Goal: Task Accomplishment & Management: Manage account settings

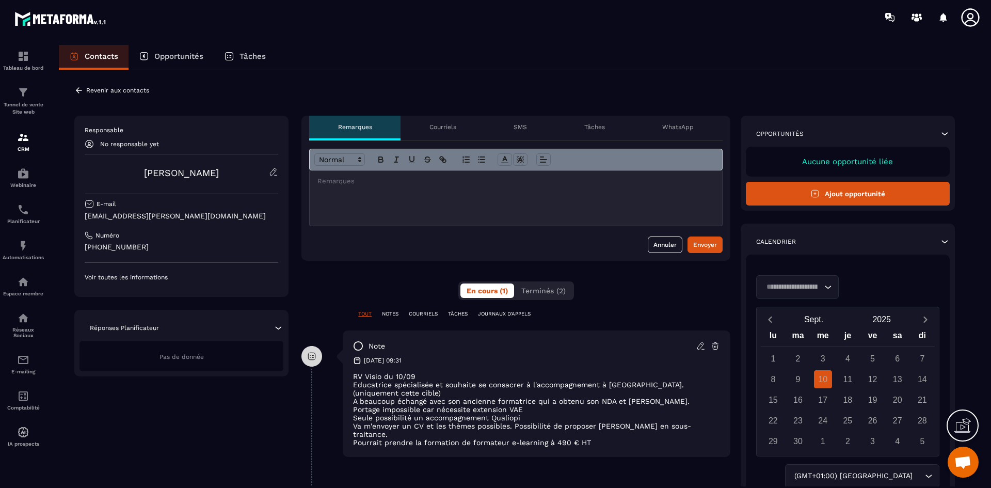
scroll to position [3196, 0]
click at [441, 131] on p "Courriels" at bounding box center [443, 127] width 27 height 8
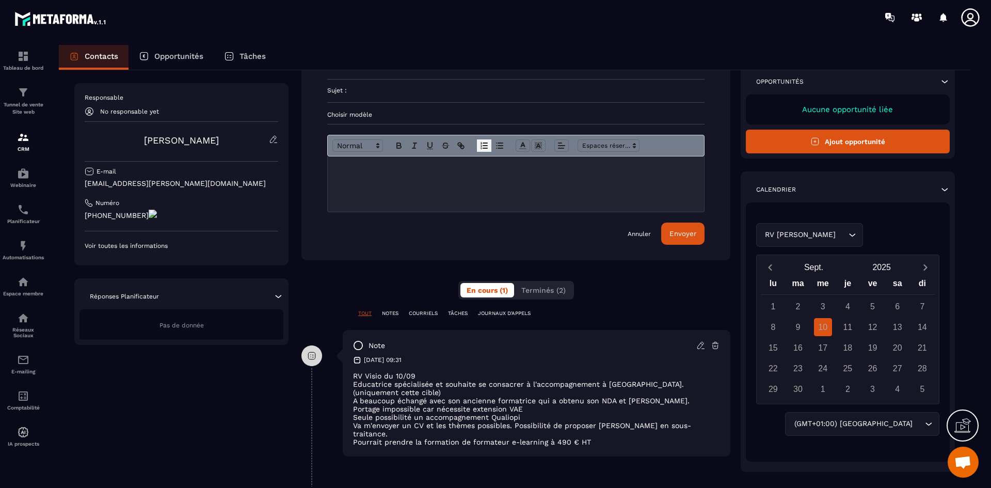
scroll to position [100, 0]
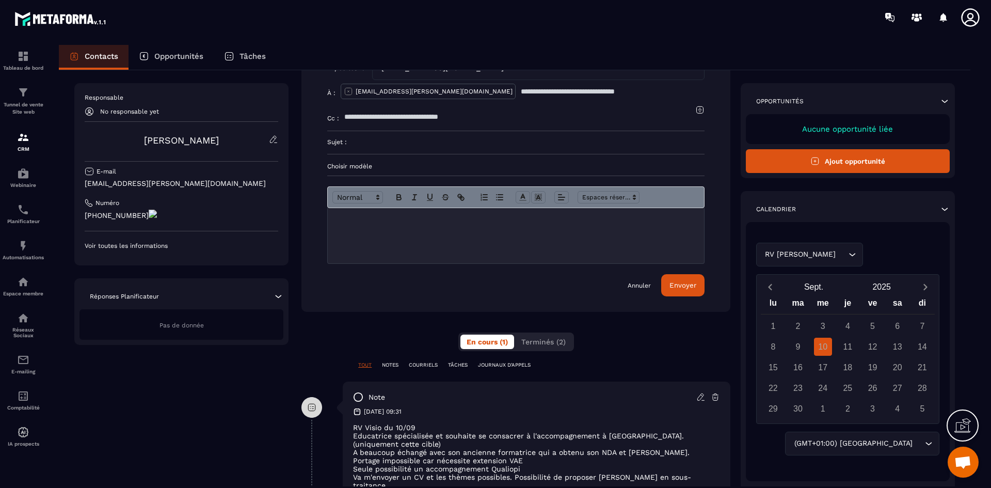
click at [435, 366] on p "COURRIELS" at bounding box center [423, 364] width 29 height 7
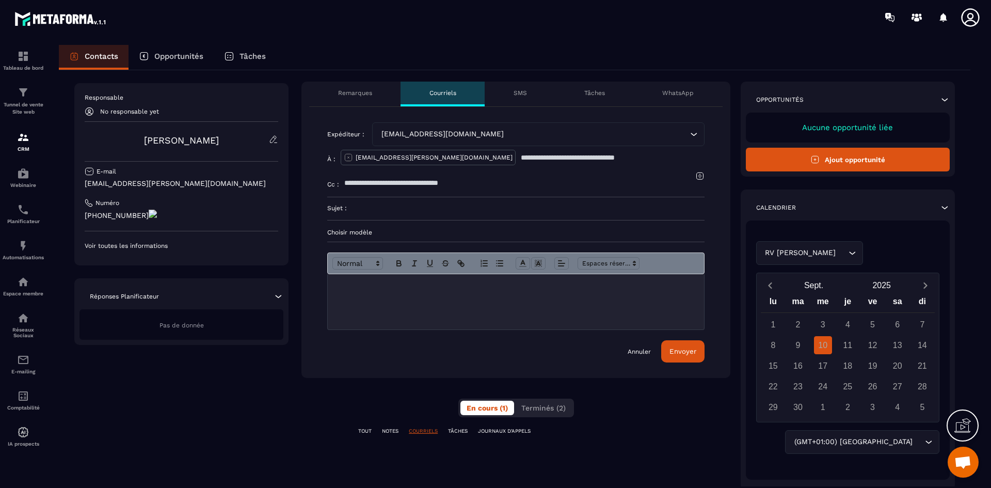
scroll to position [0, 0]
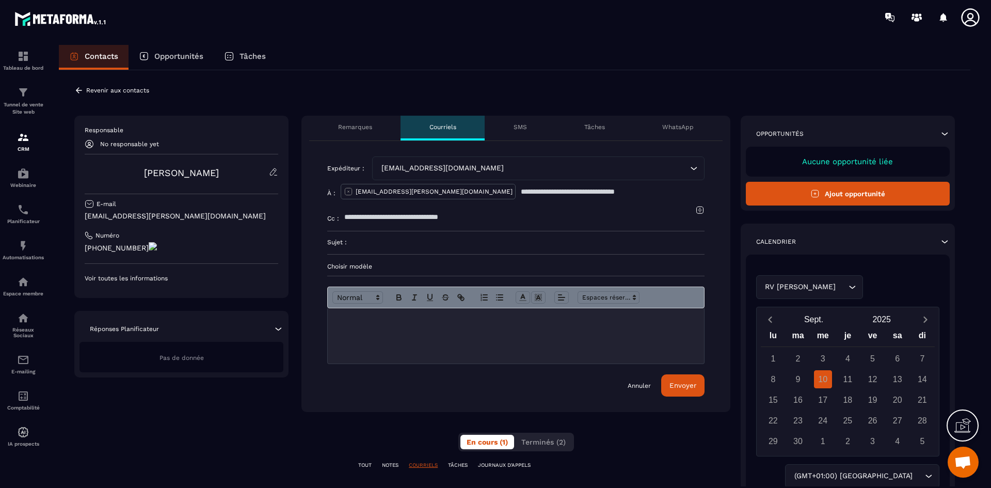
click at [521, 127] on p "SMS" at bounding box center [520, 127] width 13 height 8
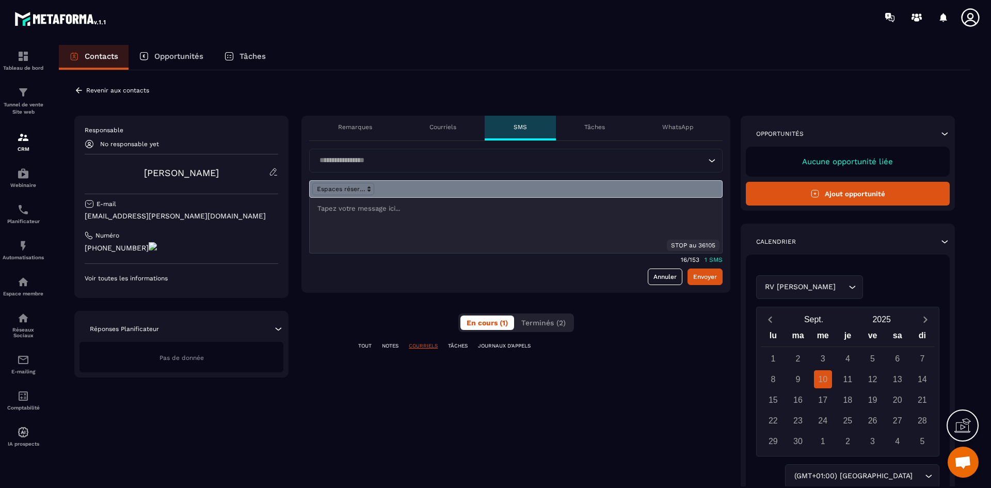
click at [592, 121] on div "Tâches" at bounding box center [595, 128] width 78 height 25
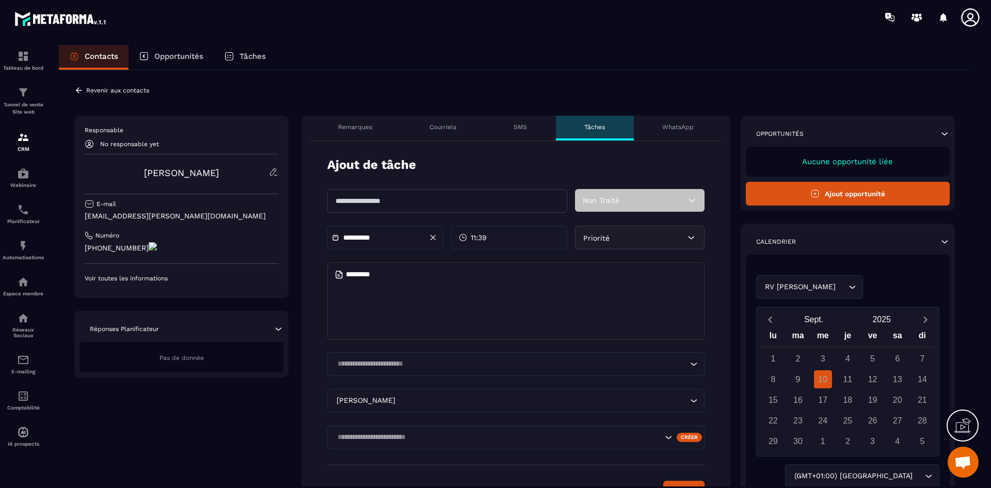
click at [674, 125] on p "WhatsApp" at bounding box center [677, 127] width 31 height 8
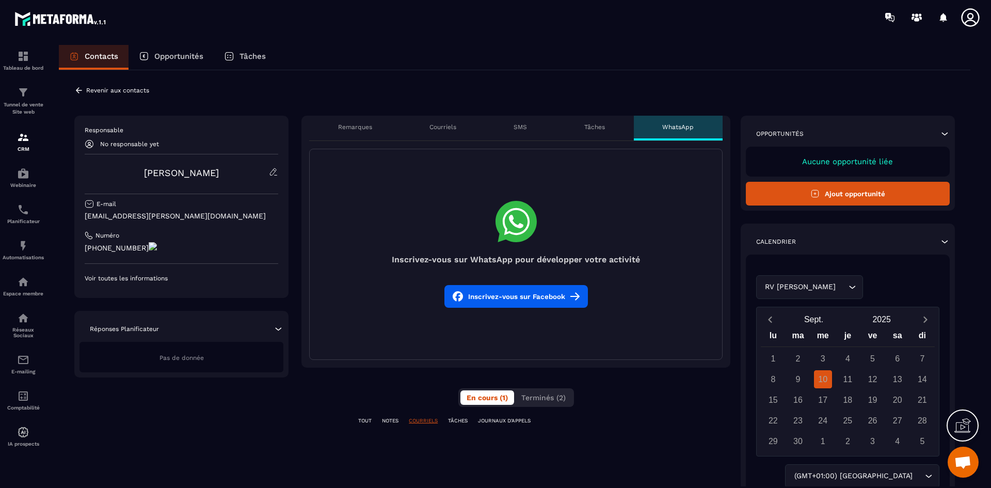
click at [455, 130] on p "Courriels" at bounding box center [443, 127] width 27 height 8
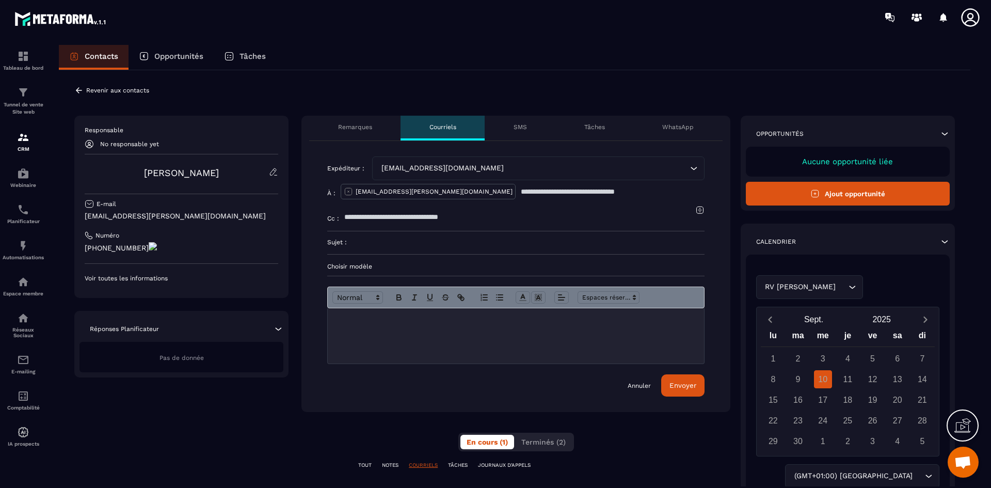
click at [641, 386] on link "Annuler" at bounding box center [639, 386] width 23 height 8
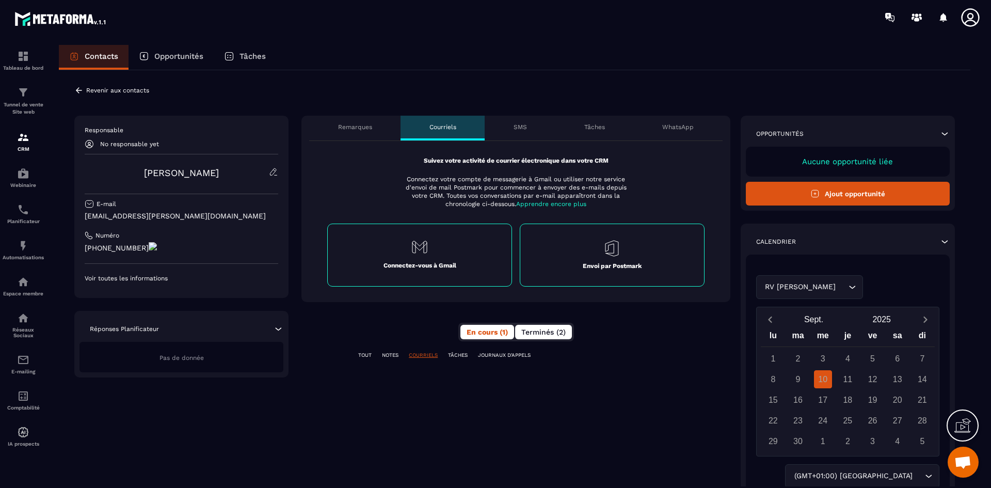
click at [538, 334] on span "Terminés (2)" at bounding box center [543, 332] width 44 height 8
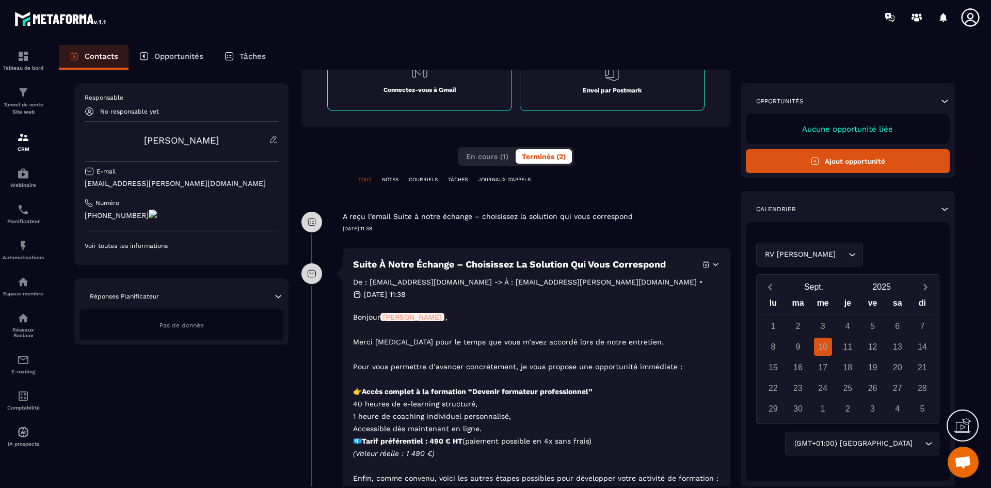
scroll to position [116, 0]
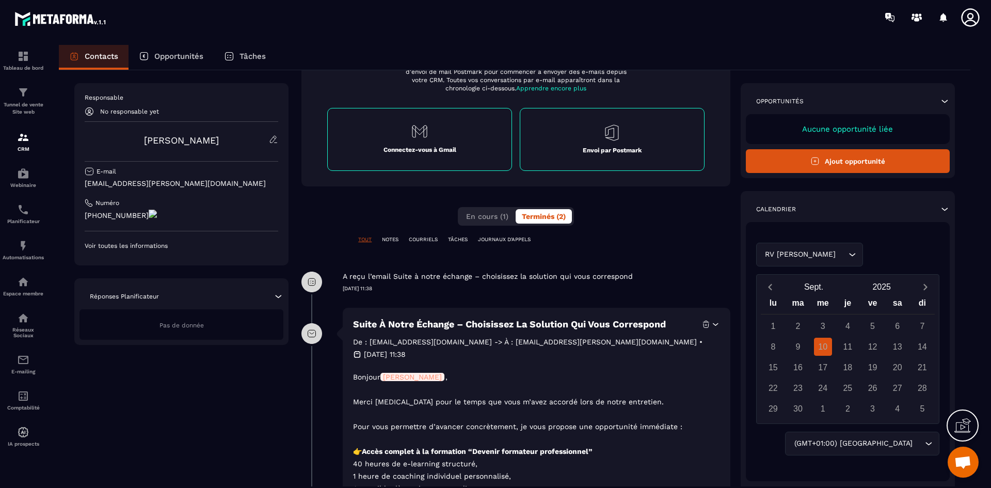
click at [416, 237] on p "COURRIELS" at bounding box center [423, 239] width 29 height 7
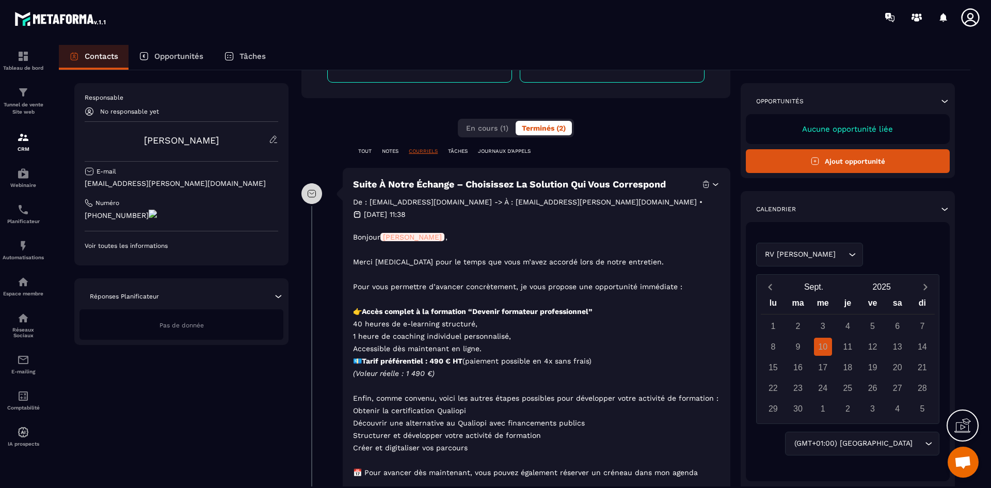
scroll to position [64, 0]
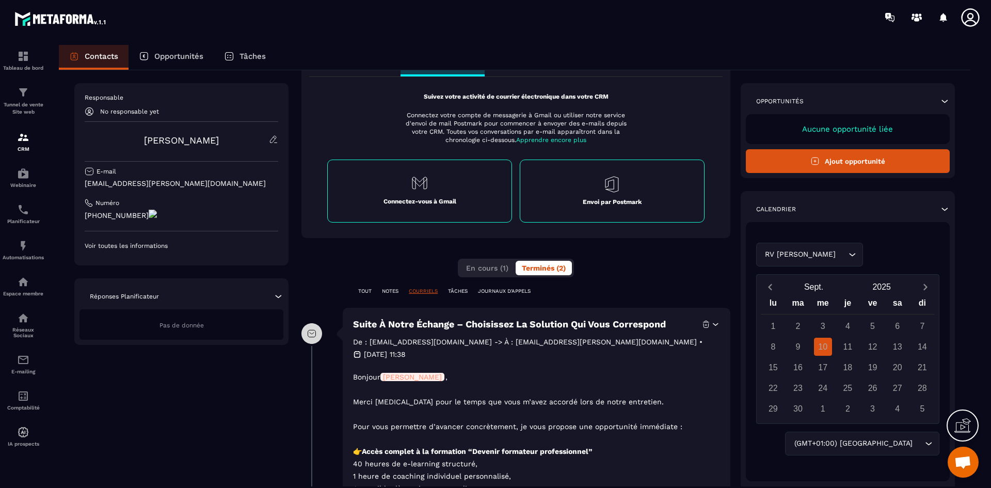
click at [389, 288] on p "NOTES" at bounding box center [390, 291] width 17 height 7
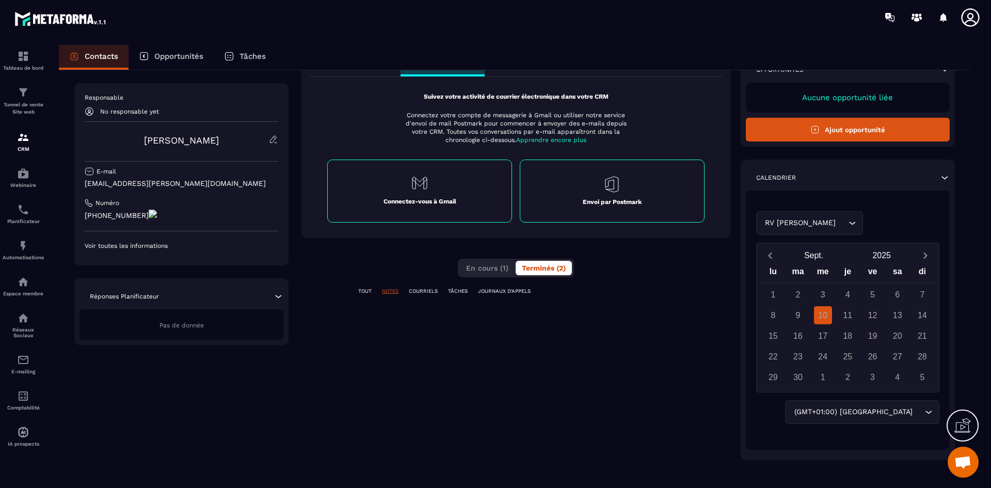
click at [367, 291] on p "TOUT" at bounding box center [364, 291] width 13 height 7
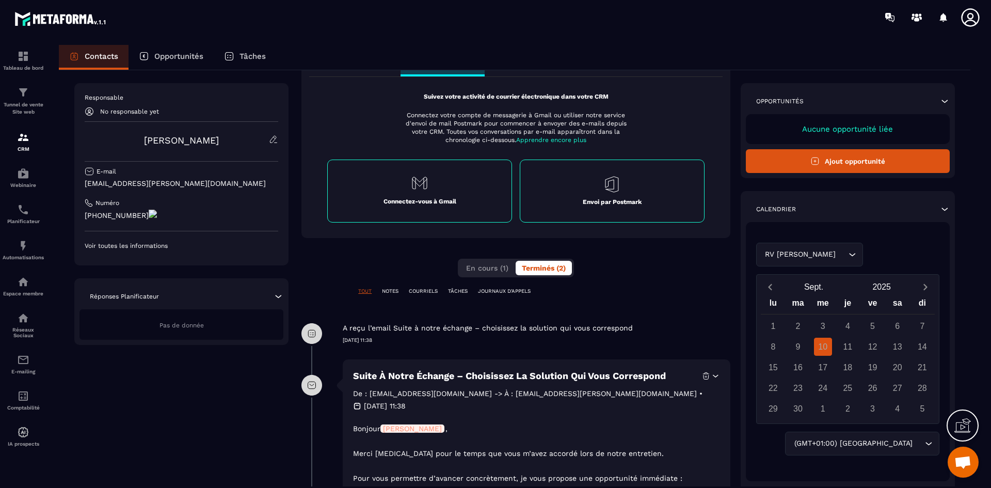
click at [391, 289] on p "NOTES" at bounding box center [390, 291] width 17 height 7
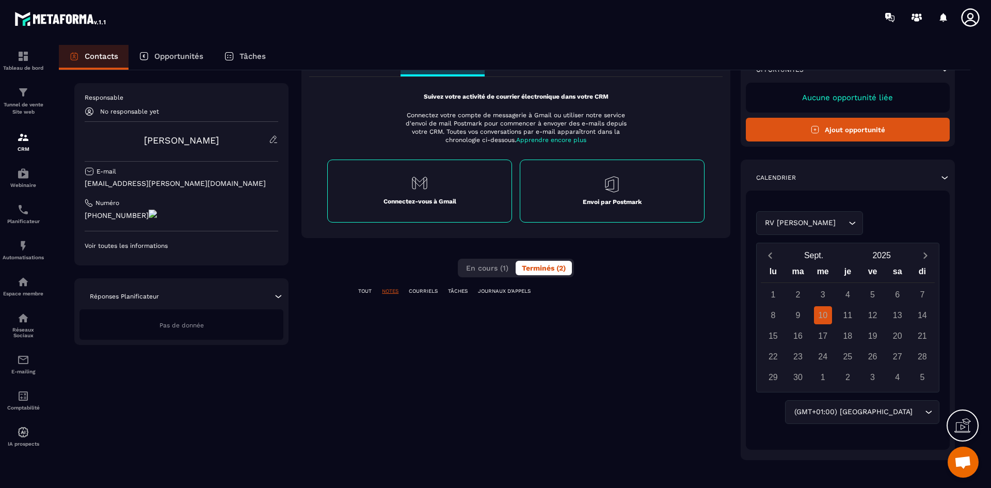
click at [364, 290] on p "TOUT" at bounding box center [364, 291] width 13 height 7
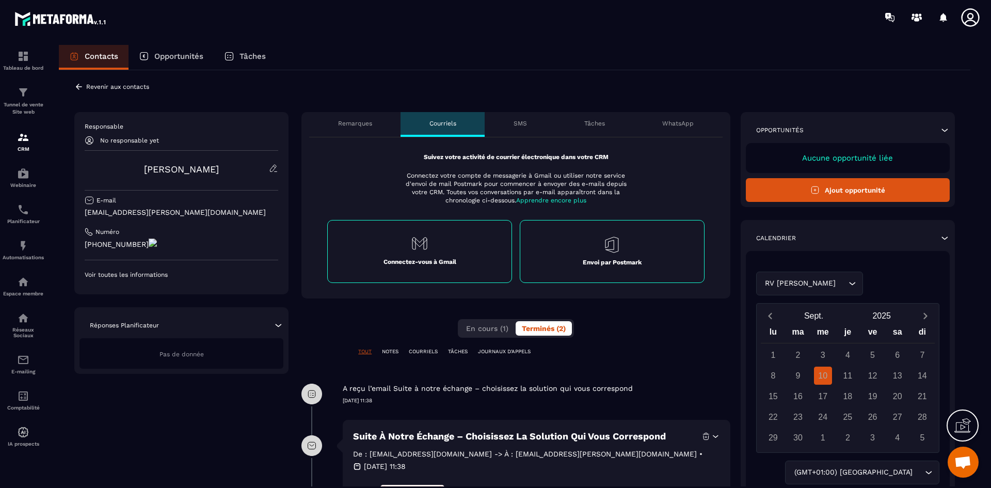
scroll to position [0, 0]
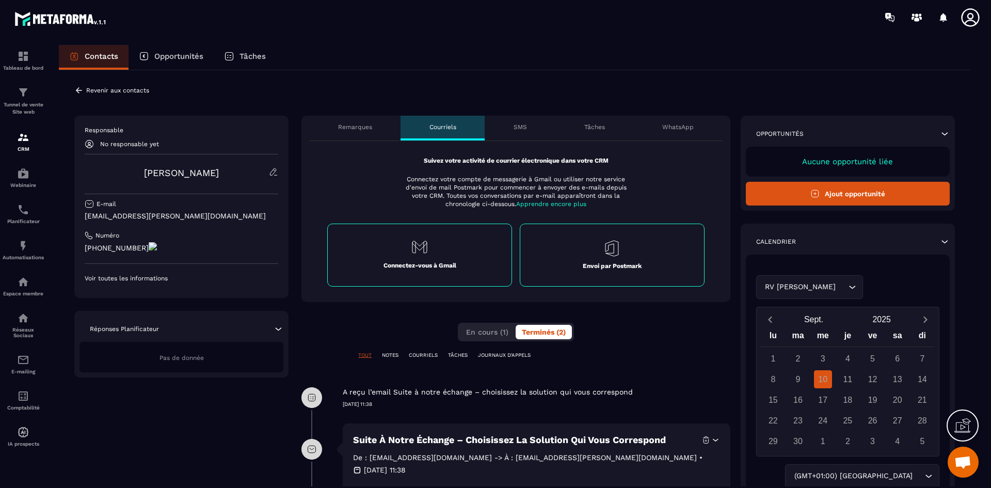
click at [389, 355] on p "NOTES" at bounding box center [390, 355] width 17 height 7
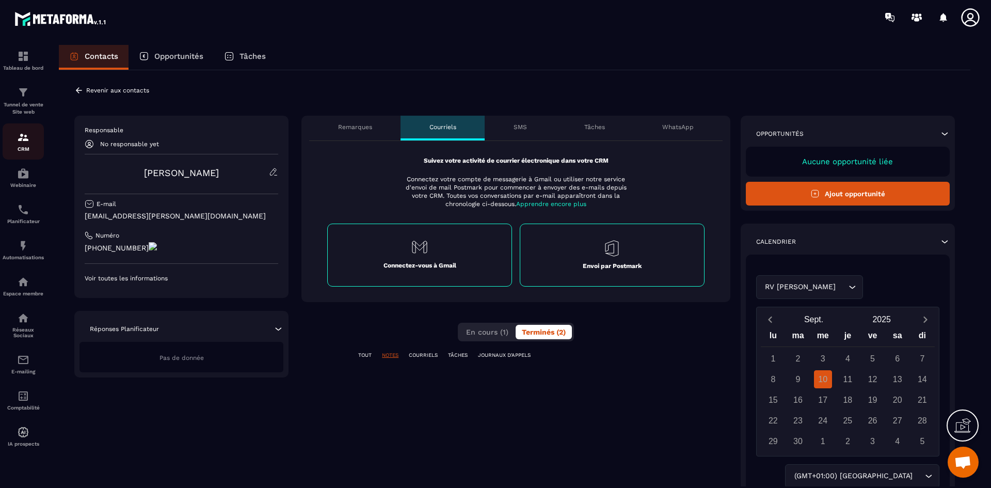
click at [22, 141] on img at bounding box center [23, 137] width 12 height 12
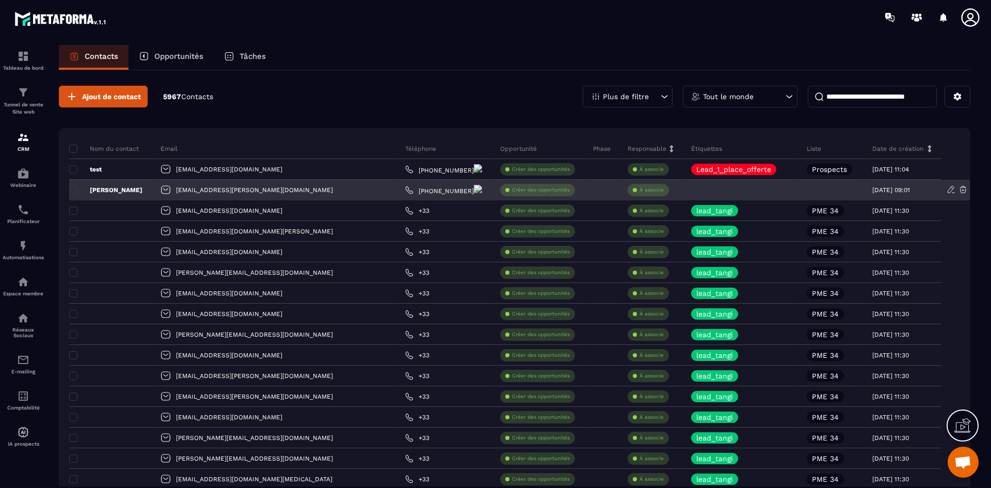
click at [640, 192] on p "À associe" at bounding box center [652, 189] width 24 height 7
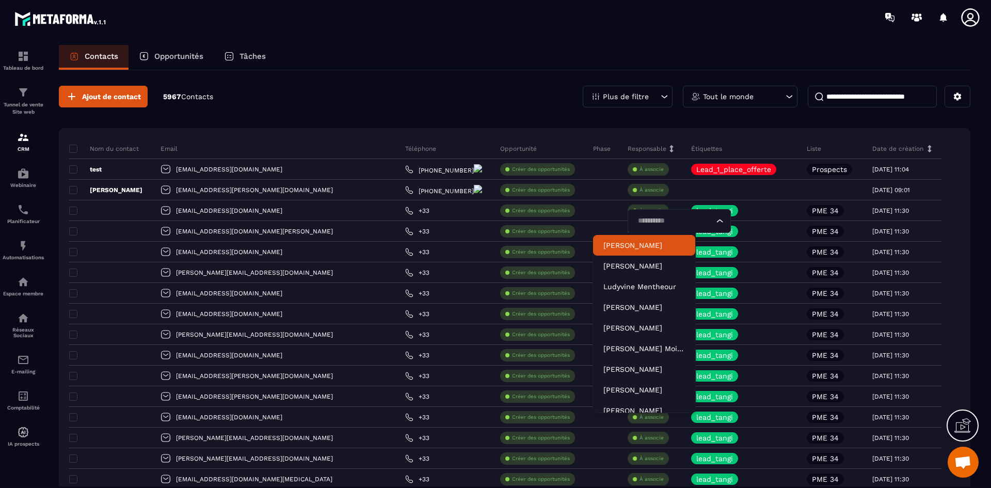
click at [630, 241] on p "[PERSON_NAME]" at bounding box center [644, 245] width 82 height 10
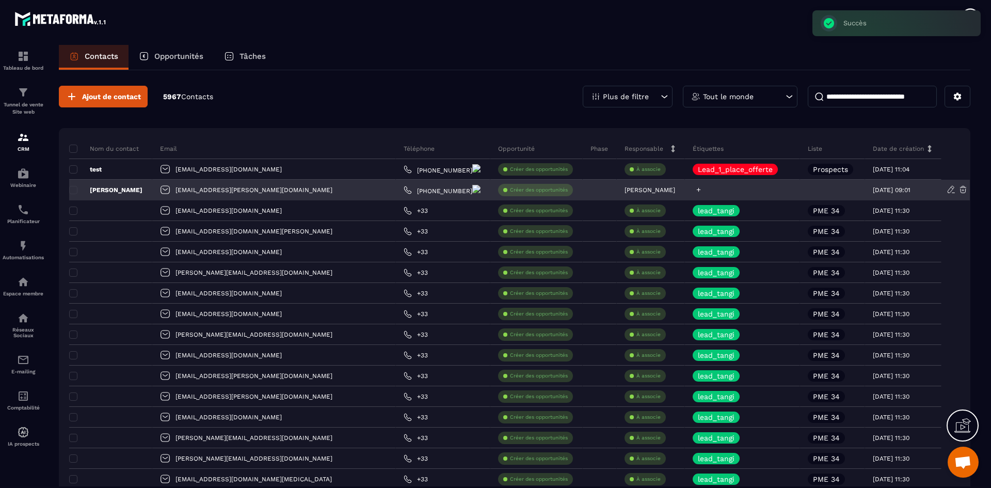
click at [695, 189] on icon at bounding box center [698, 189] width 7 height 7
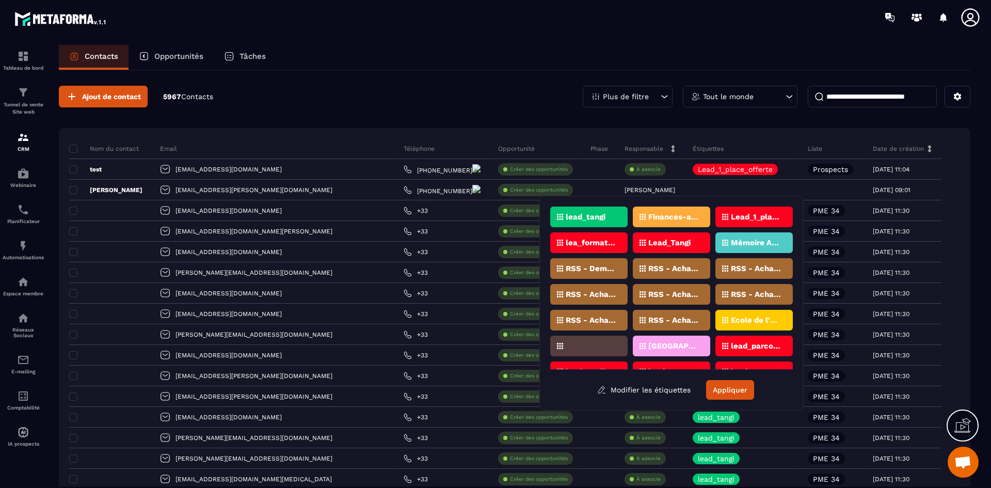
scroll to position [46, 0]
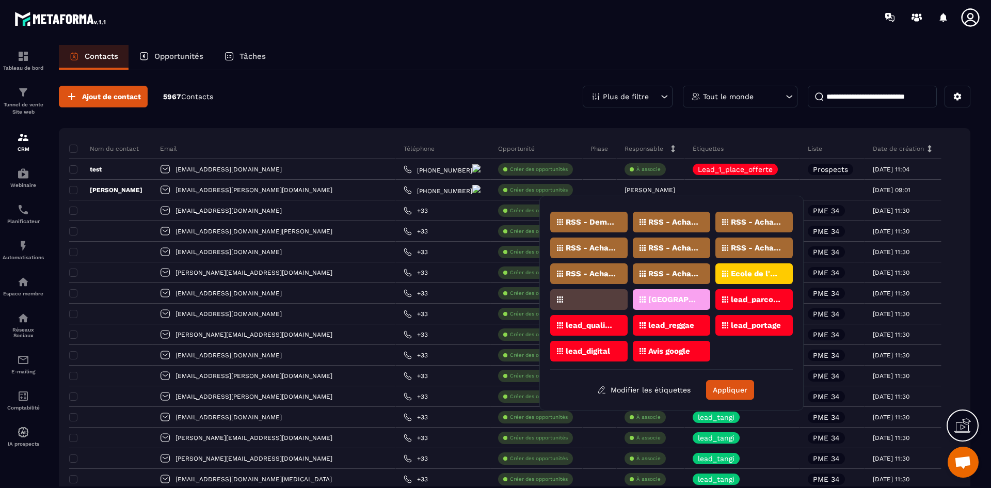
click at [602, 323] on p "lead_qualiopi" at bounding box center [591, 325] width 50 height 7
click at [730, 392] on button "Appliquer" at bounding box center [730, 390] width 48 height 20
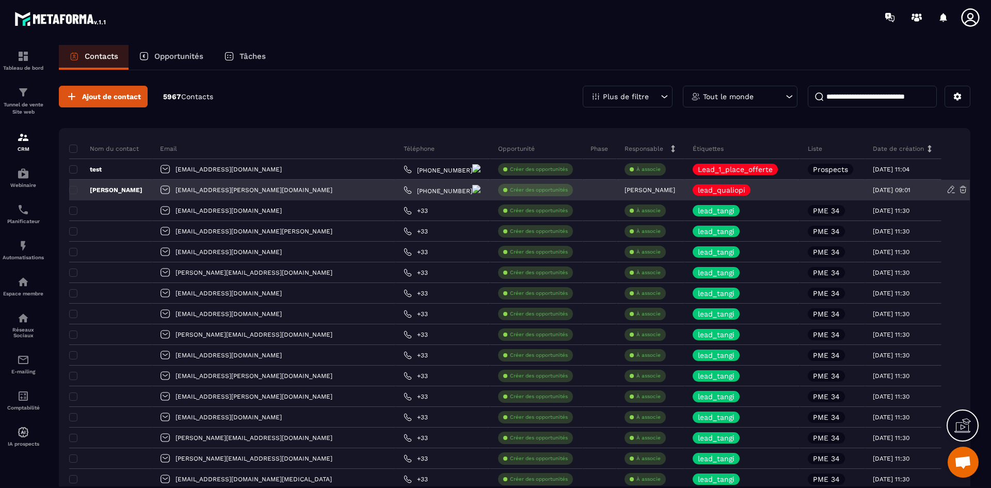
click at [821, 190] on div at bounding box center [832, 190] width 65 height 21
click at [819, 192] on div at bounding box center [832, 190] width 65 height 21
click at [74, 189] on span at bounding box center [73, 190] width 8 height 8
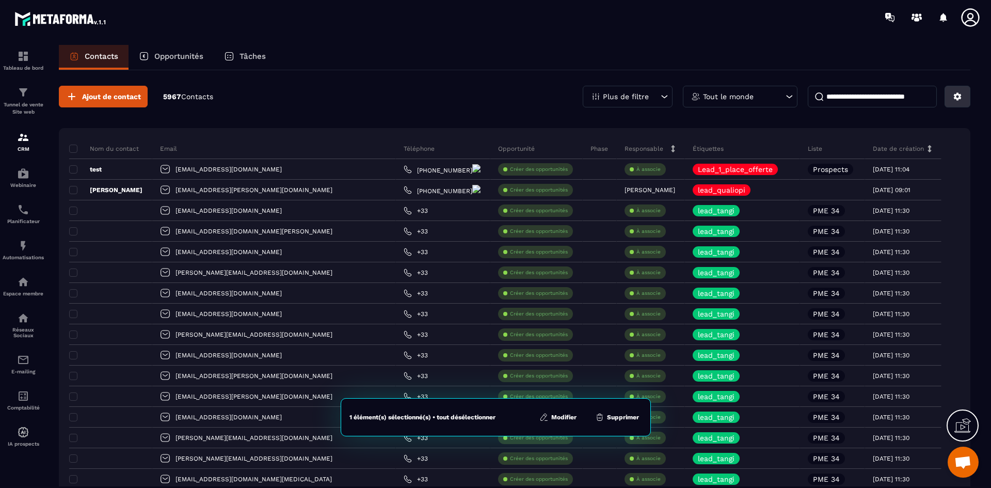
click at [959, 94] on icon at bounding box center [958, 97] width 8 height 8
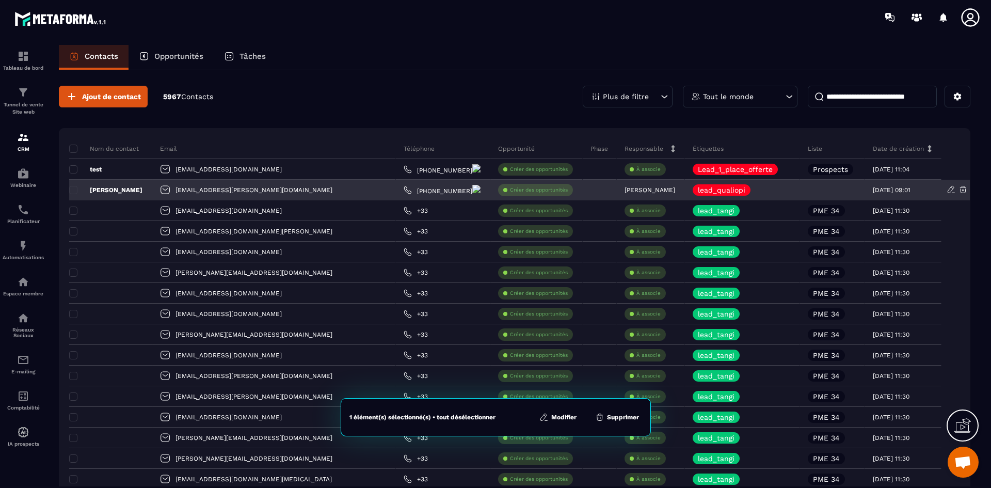
click at [821, 187] on div at bounding box center [832, 190] width 65 height 21
click at [116, 197] on div "[PERSON_NAME]" at bounding box center [110, 190] width 83 height 21
